Goal: Transaction & Acquisition: Purchase product/service

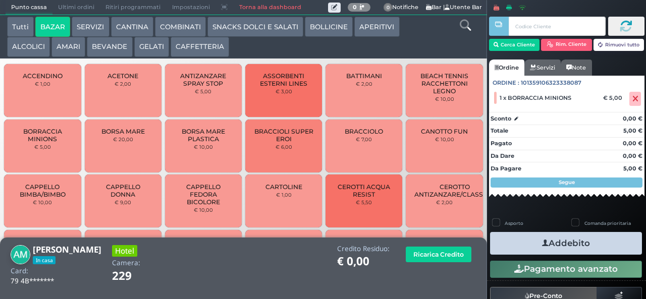
click at [542, 245] on icon "button" at bounding box center [545, 243] width 7 height 11
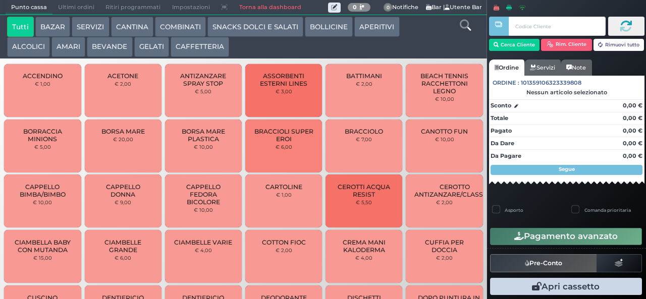
click at [248, 27] on button "SNACKS DOLCI E SALATI" at bounding box center [255, 27] width 96 height 20
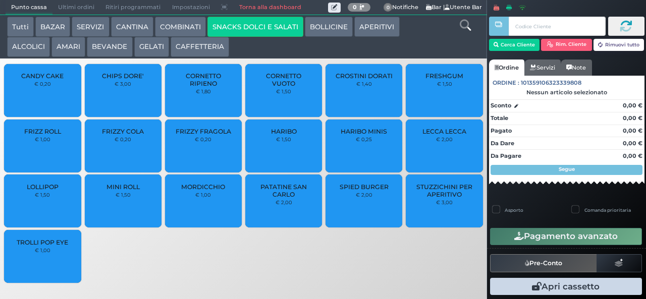
click at [207, 17] on button "SNACKS DOLCI E SALATI" at bounding box center [255, 27] width 96 height 20
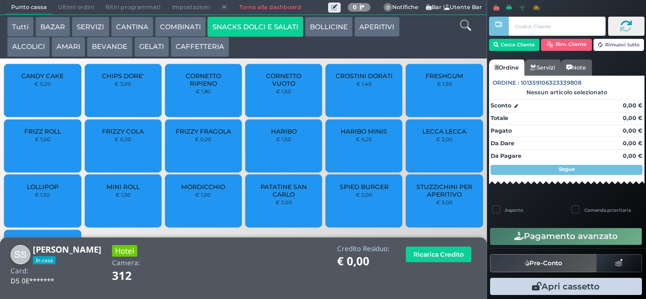
click at [51, 191] on span "LOLLIPOP" at bounding box center [43, 187] width 32 height 8
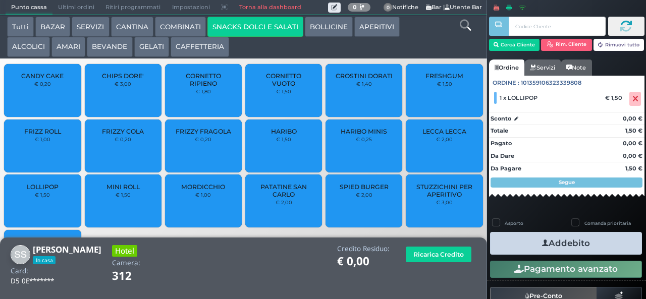
click at [557, 240] on button "Addebito" at bounding box center [566, 243] width 152 height 23
